Goal: Transaction & Acquisition: Purchase product/service

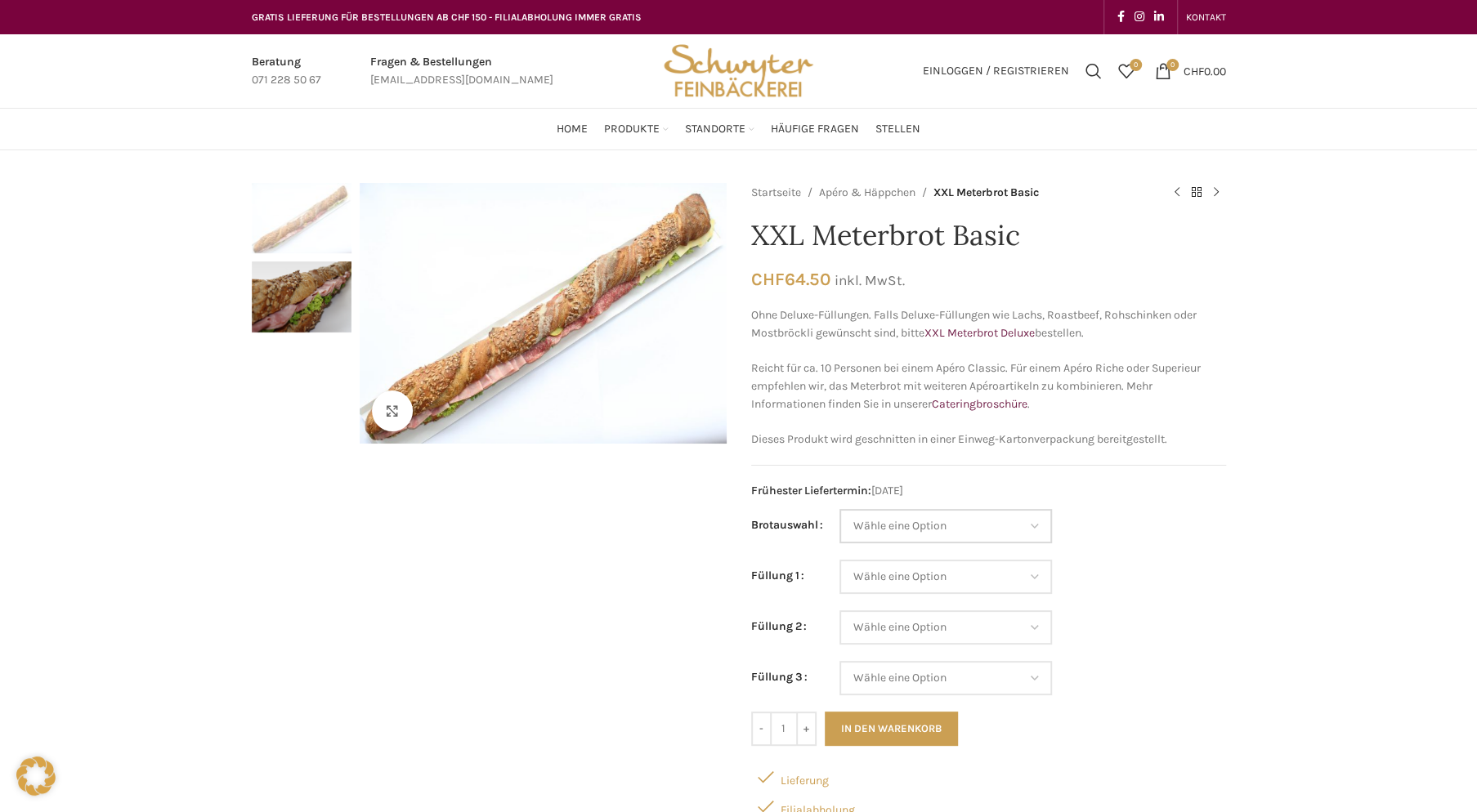
click at [930, 527] on select "Wähle eine Option Baguette Paillasse dunkel Paillasse knusper (Bild) Laugenbagu…" at bounding box center [945, 526] width 212 height 34
click at [839, 509] on select "Wähle eine Option Baguette Paillasse dunkel Paillasse knusper (Bild) Laugenbagu…" at bounding box center [945, 526] width 212 height 34
click at [973, 528] on select "Wähle eine Option Baguette Paillasse dunkel Paillasse knusper (Bild) Laugenbagu…" at bounding box center [945, 526] width 212 height 34
click at [839, 509] on select "Wähle eine Option Baguette Paillasse dunkel Paillasse knusper (Bild) Laugenbagu…" at bounding box center [945, 526] width 212 height 34
select select "Paillasse dunkel"
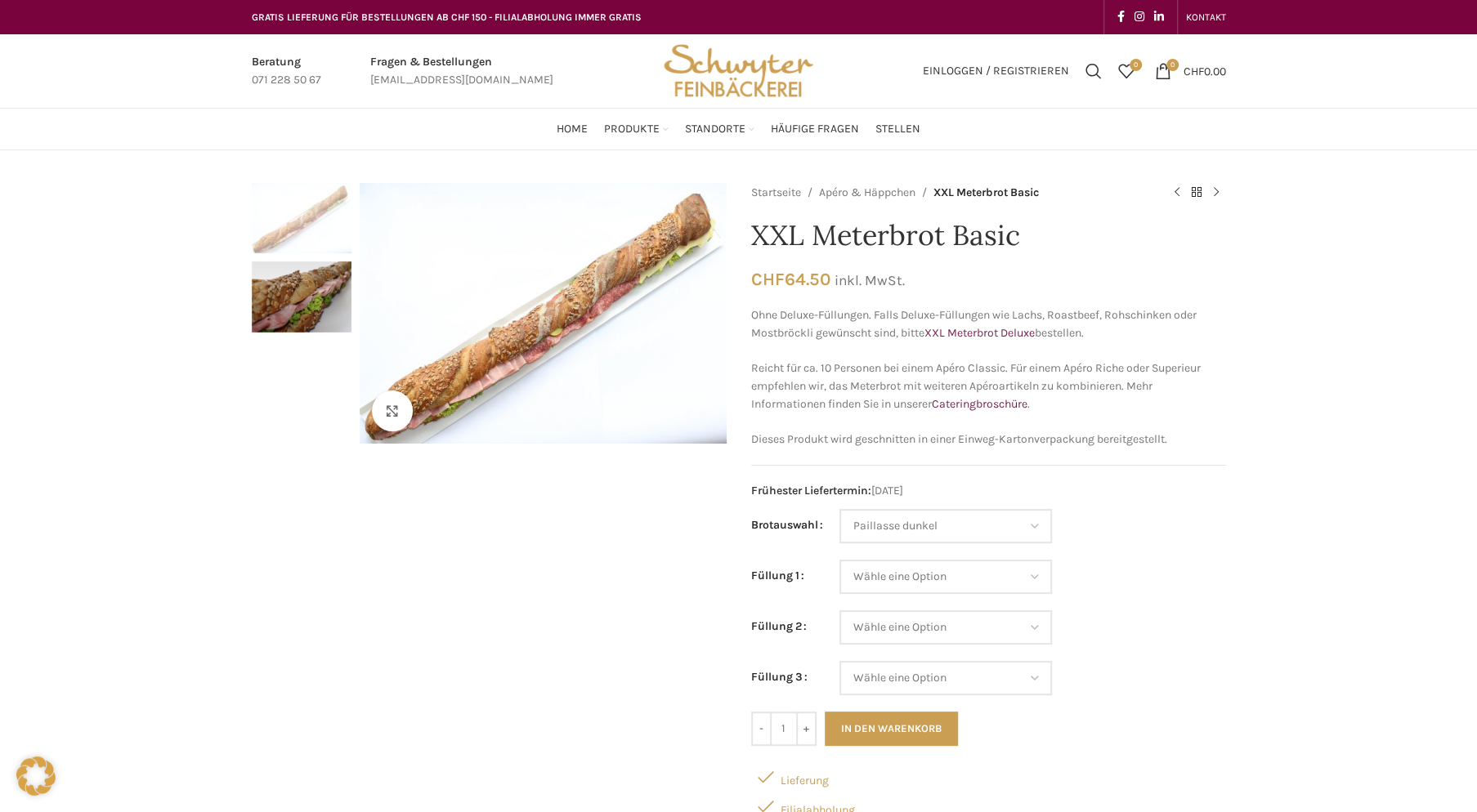
click at [1165, 394] on p "Reicht für ca. 10 Personen bei einem Apéro Classic. Für einem Apéro Riche oder …" at bounding box center [988, 387] width 475 height 55
click at [992, 562] on select "Wähle eine Option Salami Schinken Fleischkäse Trutenschinken Appenzellerkäse Gr…" at bounding box center [945, 577] width 212 height 34
select select "Eimasse"
click at [839, 560] on select "Wähle eine Option Salami Schinken Fleischkäse Trutenschinken Appenzellerkäse Gr…" at bounding box center [945, 577] width 212 height 34
select select "Paillasse dunkel"
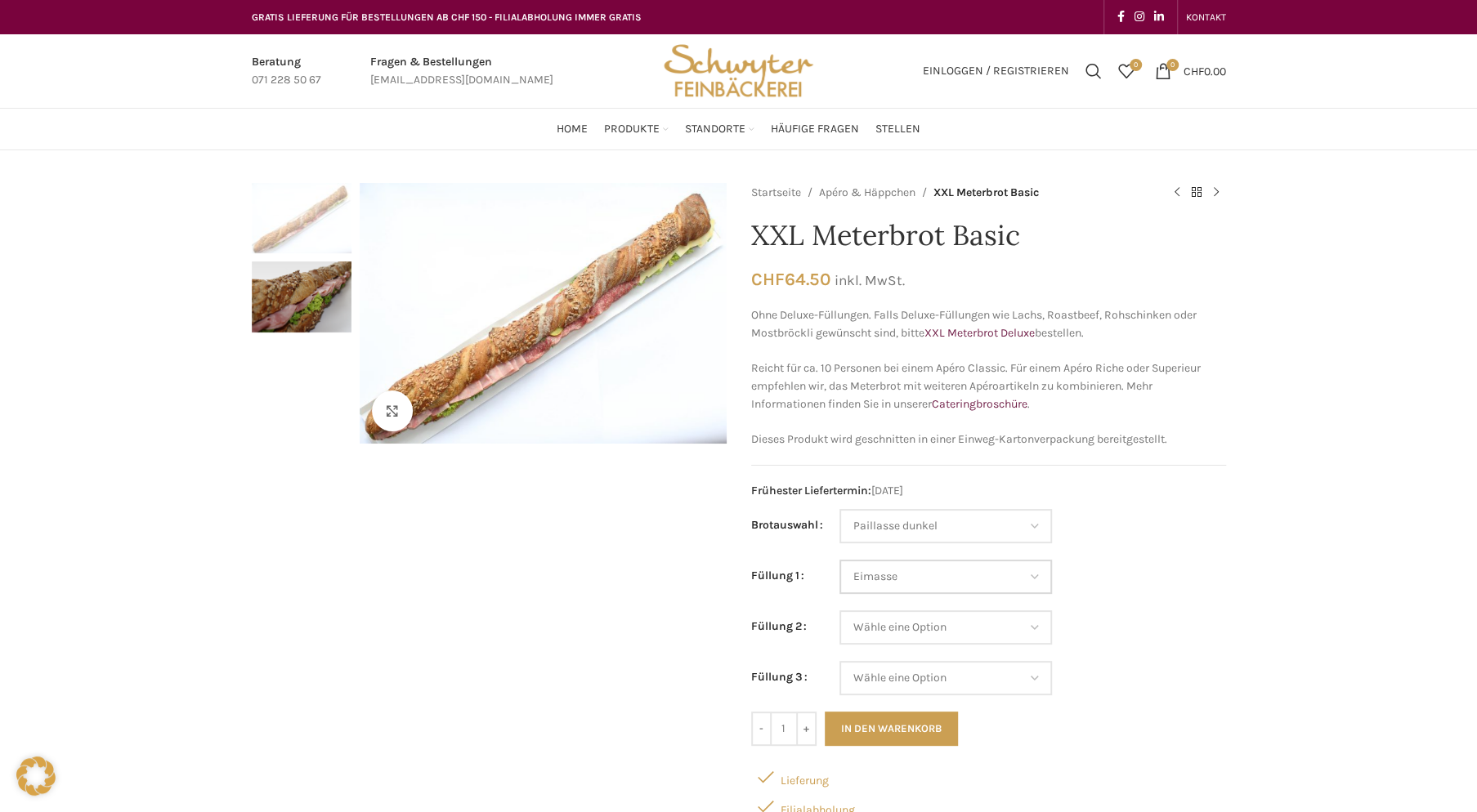
select select "Eimasse"
click at [989, 630] on select "Wähle eine Option Salami Schinken Fleischkäse Trutenschinken Appenzellerkäse Gr…" at bounding box center [945, 627] width 212 height 34
select select "Appenzellerkäse"
click at [839, 610] on select "Wähle eine Option Salami Schinken Fleischkäse Trutenschinken Appenzellerkäse Gr…" at bounding box center [945, 627] width 212 height 34
select select "Paillasse dunkel"
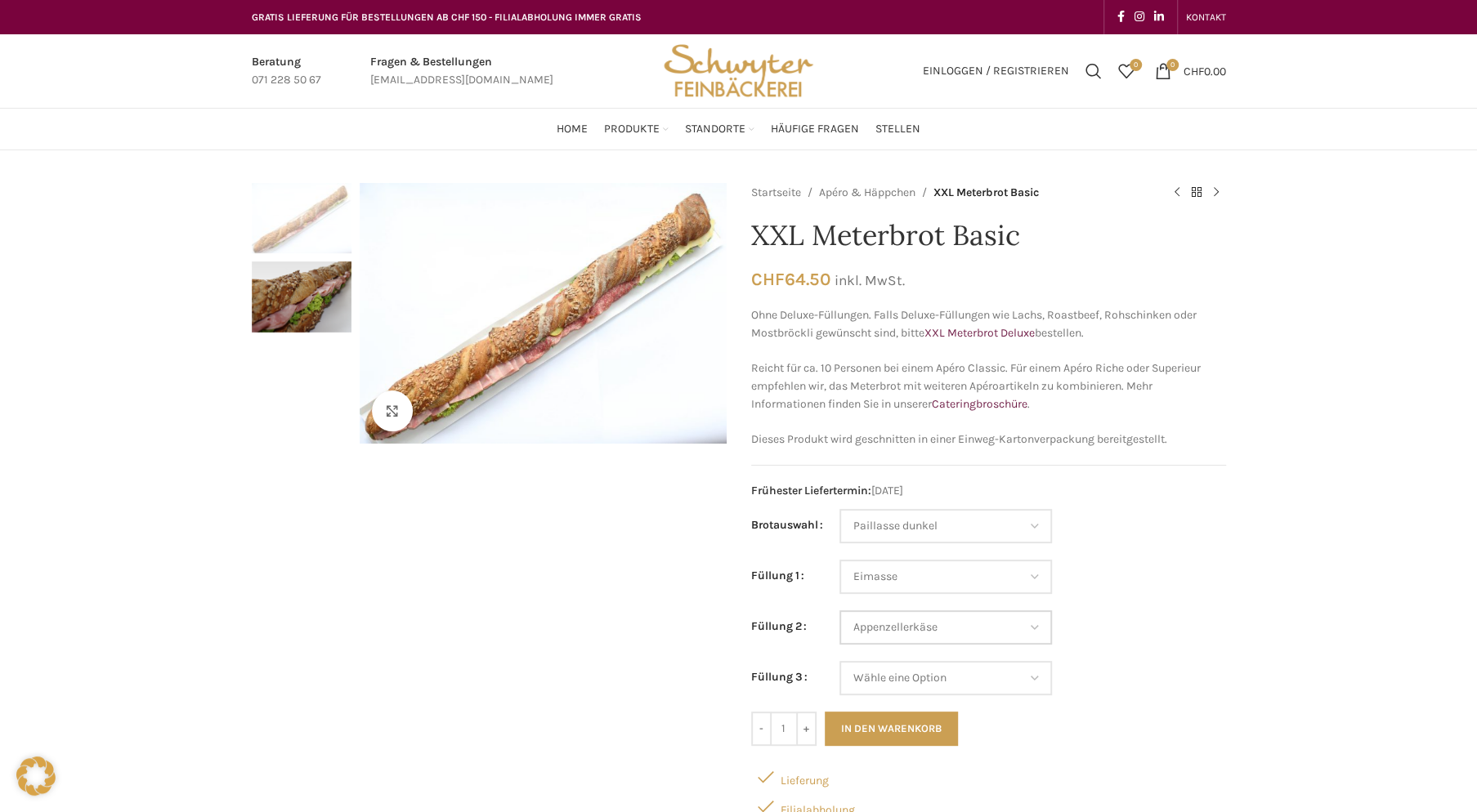
select select "Eimasse"
select select "Appenzellerkäse"
click at [981, 681] on select "Wähle eine Option Salami Schinken Fleischkäse Trutenschinken Appenzellerkäse Gr…" at bounding box center [945, 678] width 212 height 34
select select "Salami"
click at [839, 661] on select "Wähle eine Option Salami Schinken Fleischkäse Trutenschinken Appenzellerkäse Gr…" at bounding box center [945, 678] width 212 height 34
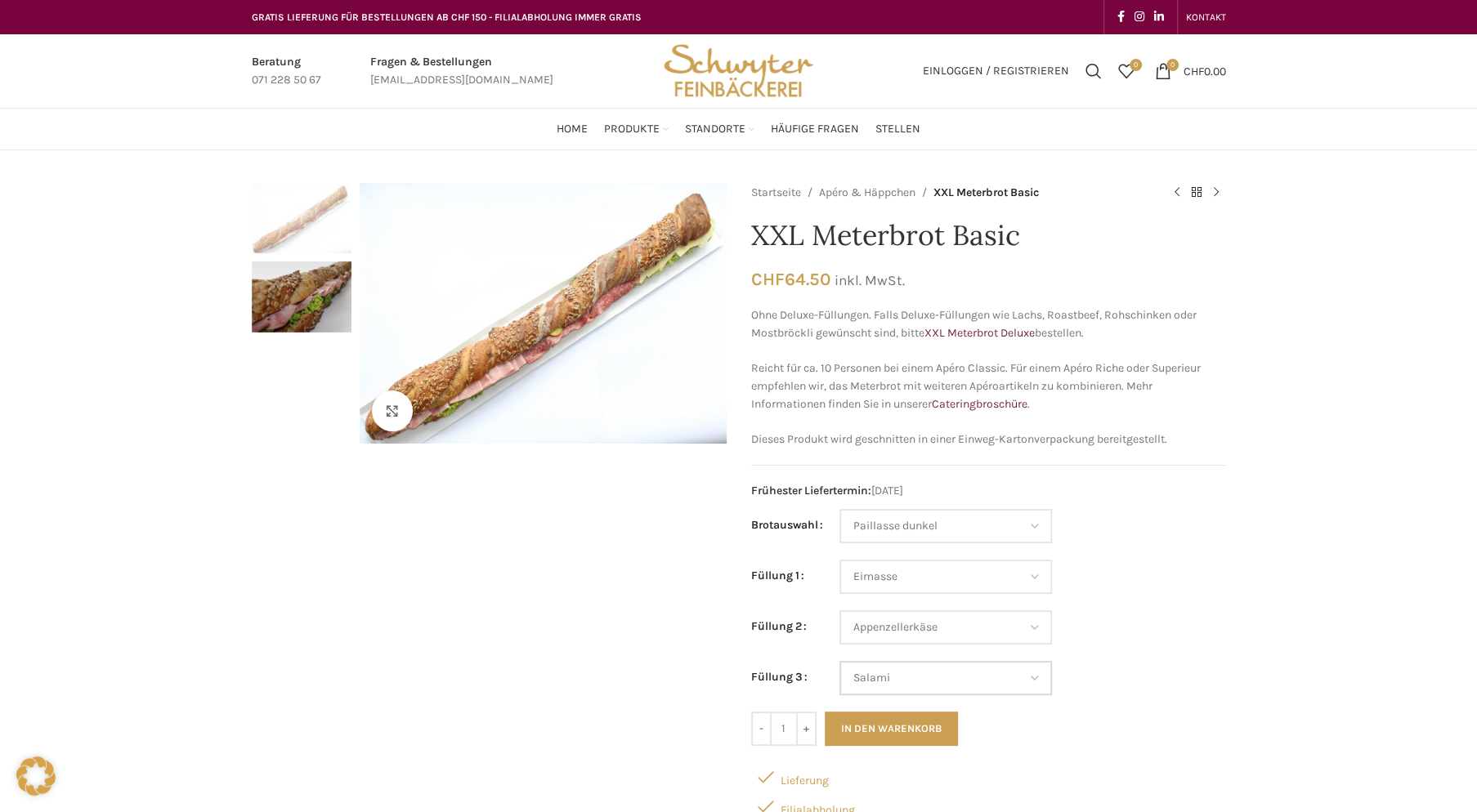
select select "Paillasse dunkel"
select select "Eimasse"
select select "Appenzellerkäse"
select select "Salami"
click at [1122, 421] on div "Ohne Deluxe-Füllungen. Falls Deluxe-Füllungen wie Lachs, Roastbeef, Rohschinken…" at bounding box center [988, 377] width 475 height 142
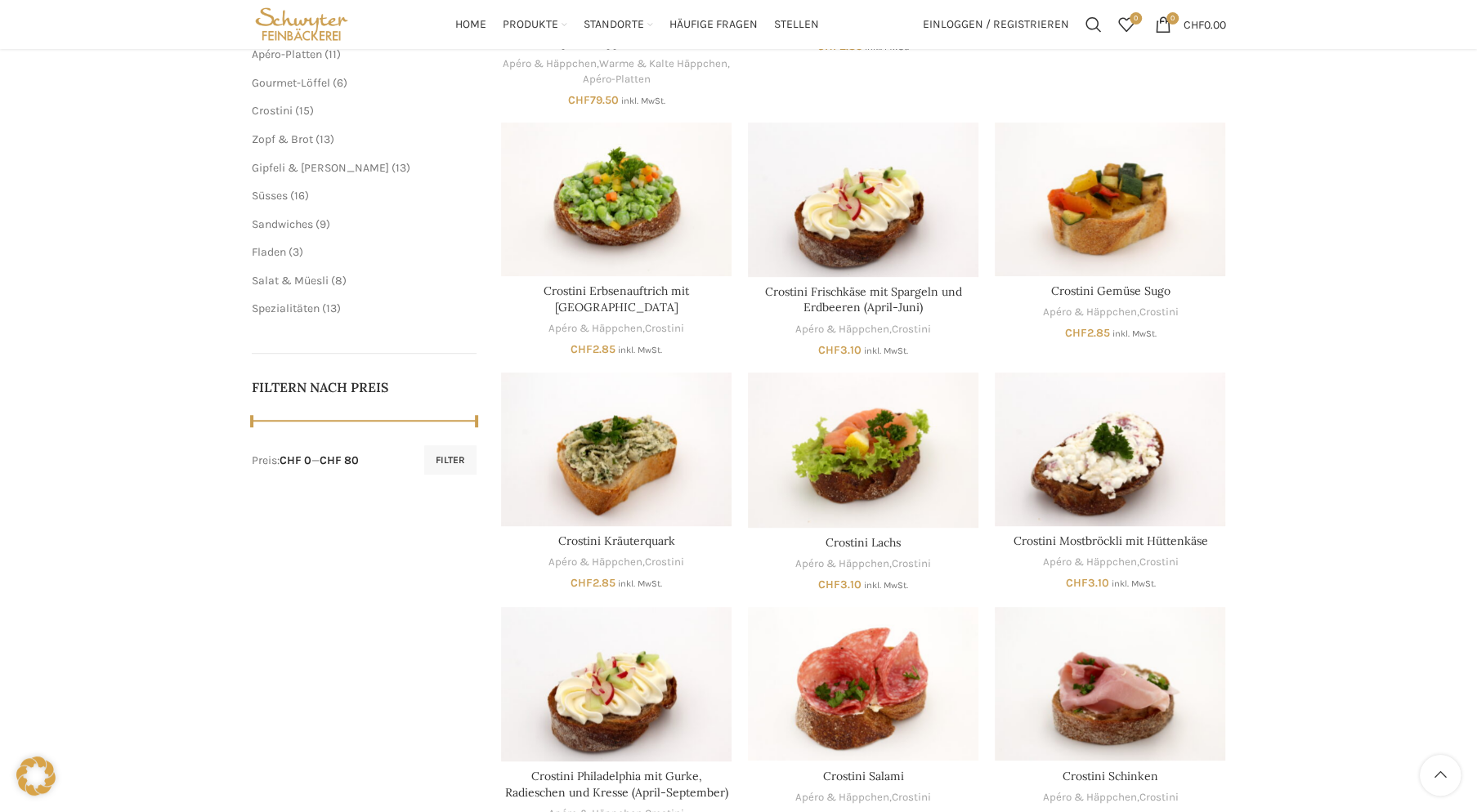
scroll to position [155, 0]
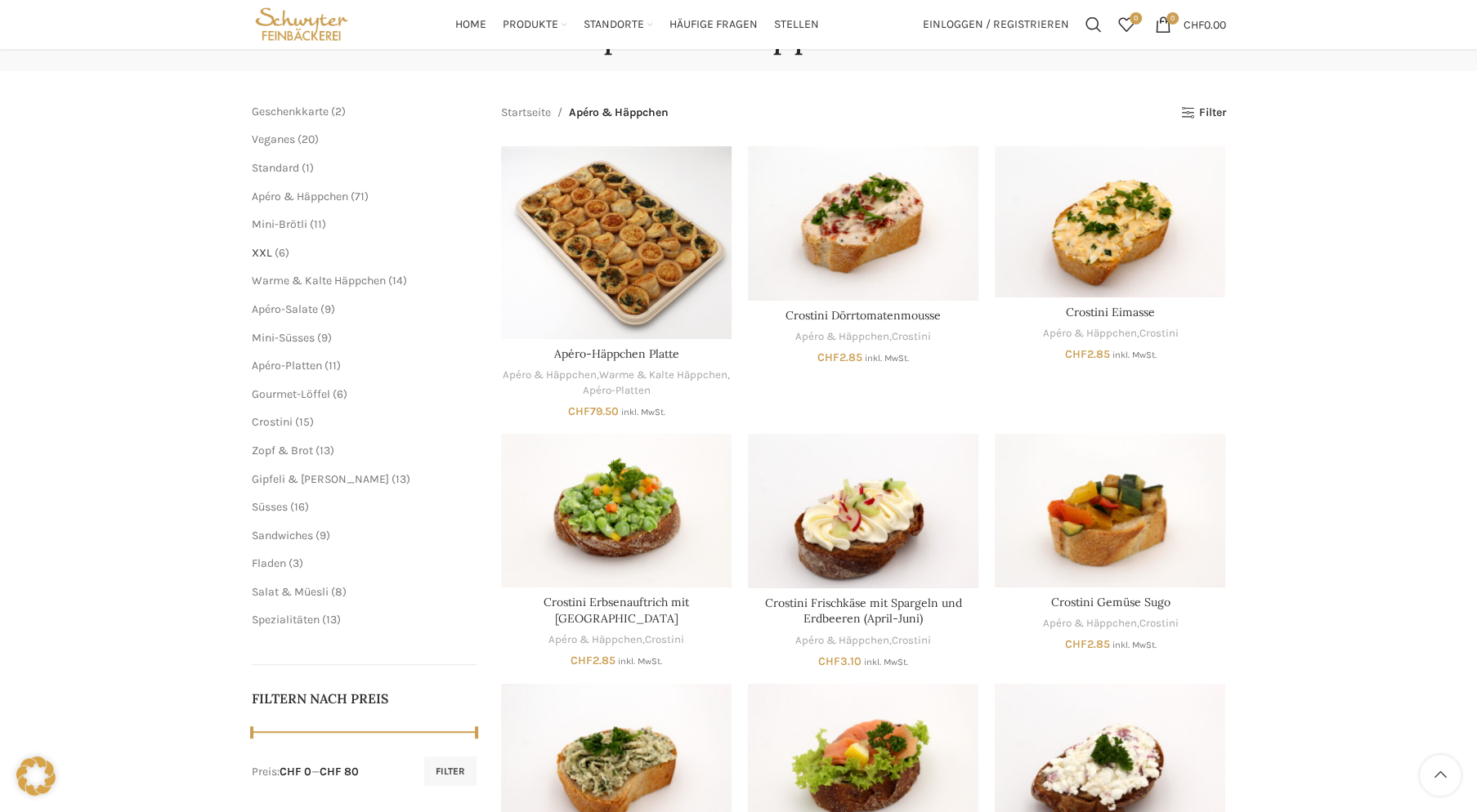
click at [264, 252] on span "XXL" at bounding box center [261, 252] width 20 height 14
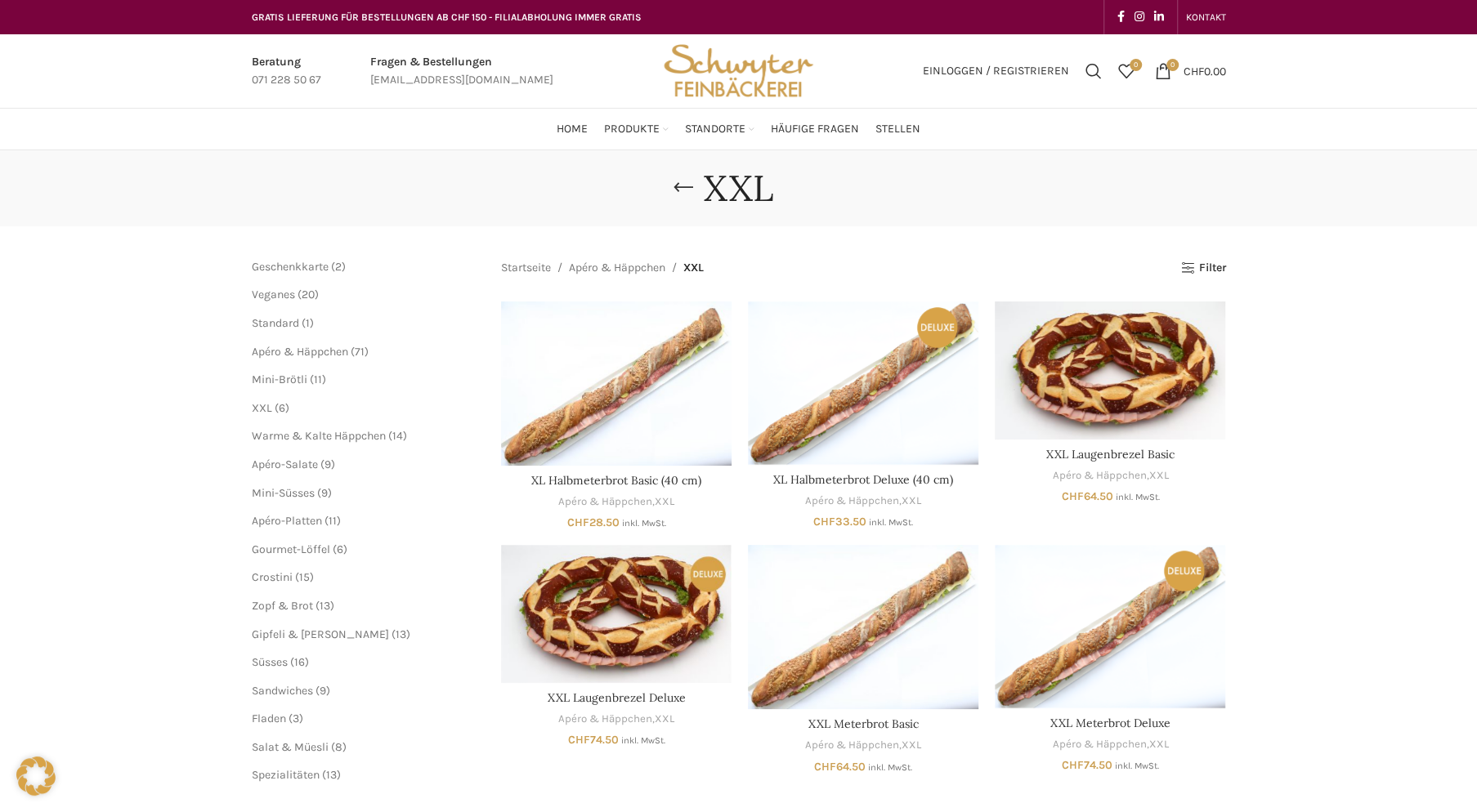
scroll to position [78, 0]
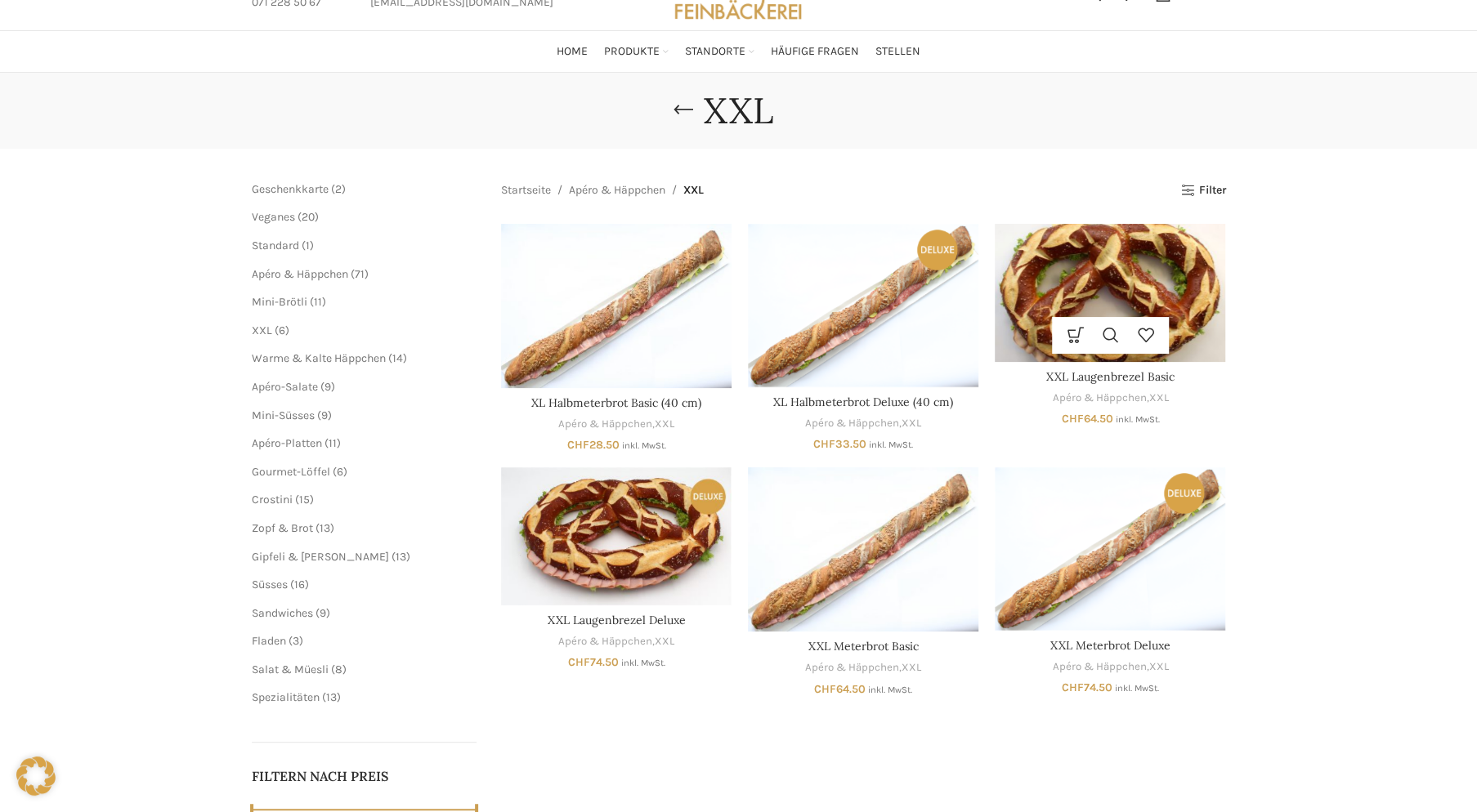
click at [1129, 278] on img "XXL Laugenbrezel Basic" at bounding box center [1110, 293] width 231 height 138
